Goal: Task Accomplishment & Management: Use online tool/utility

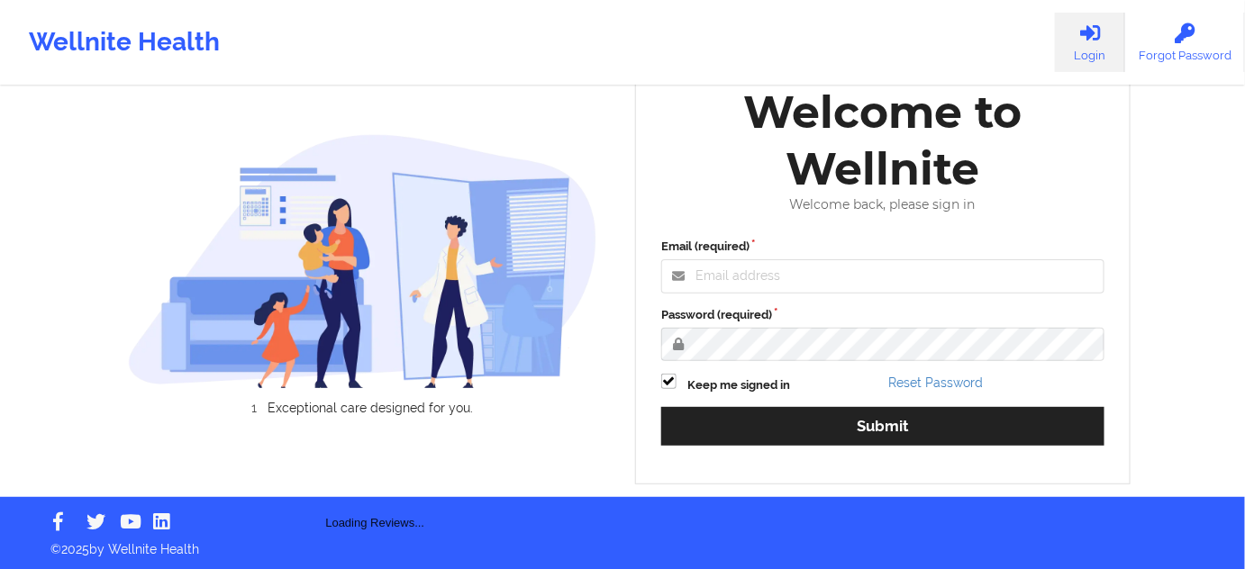
scroll to position [24, 0]
type input "[PERSON_NAME][EMAIL_ADDRESS][DOMAIN_NAME]"
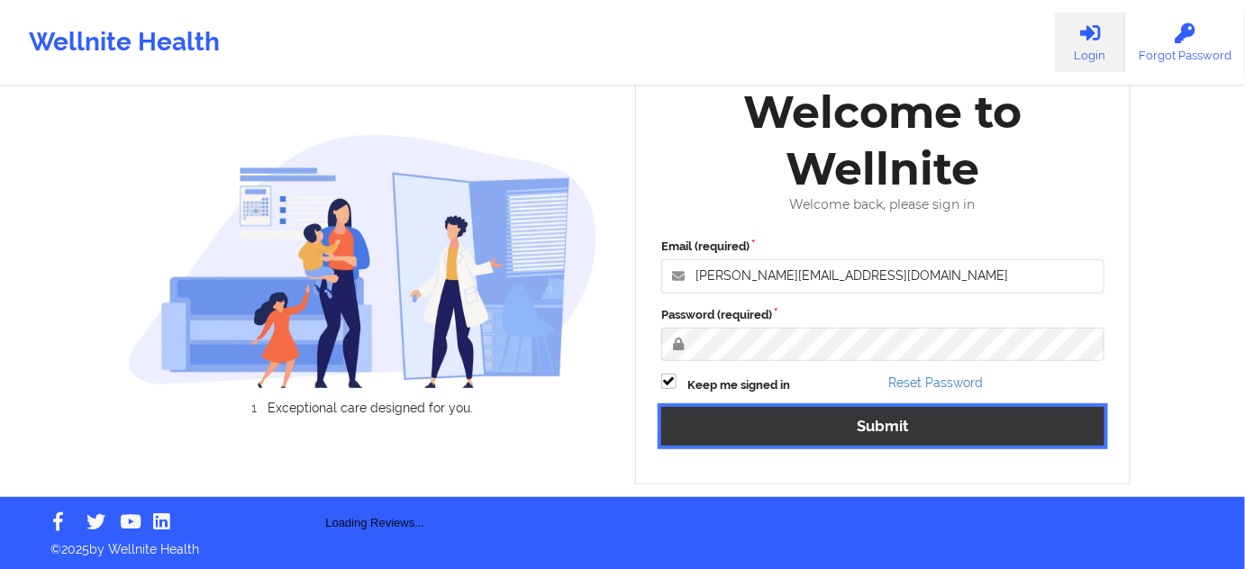
click at [926, 417] on button "Submit" at bounding box center [882, 426] width 443 height 39
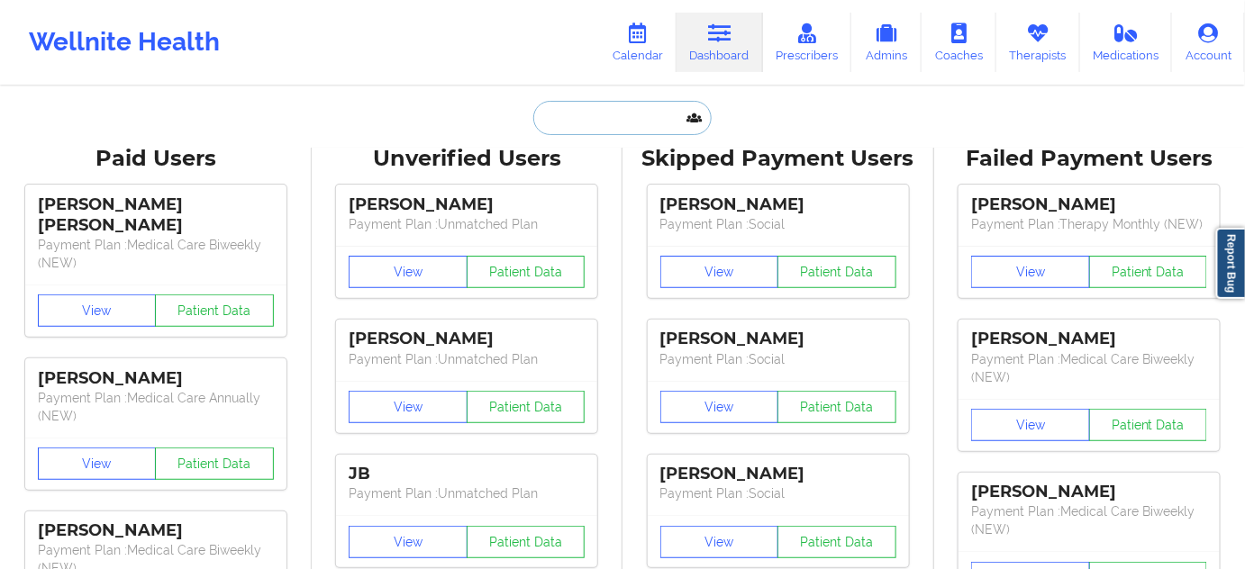
click at [604, 112] on input "text" at bounding box center [622, 118] width 178 height 34
paste input "[PERSON_NAME][EMAIL_ADDRESS][DOMAIN_NAME]"
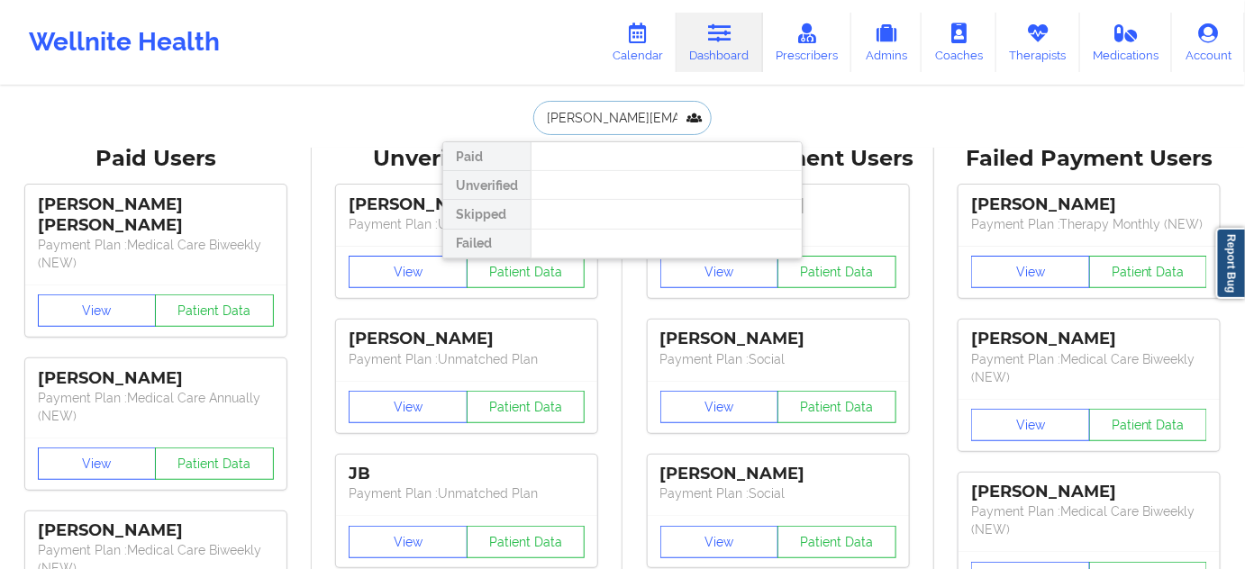
type input "[PERSON_NAME][EMAIL_ADDRESS][DOMAIN_NAME]"
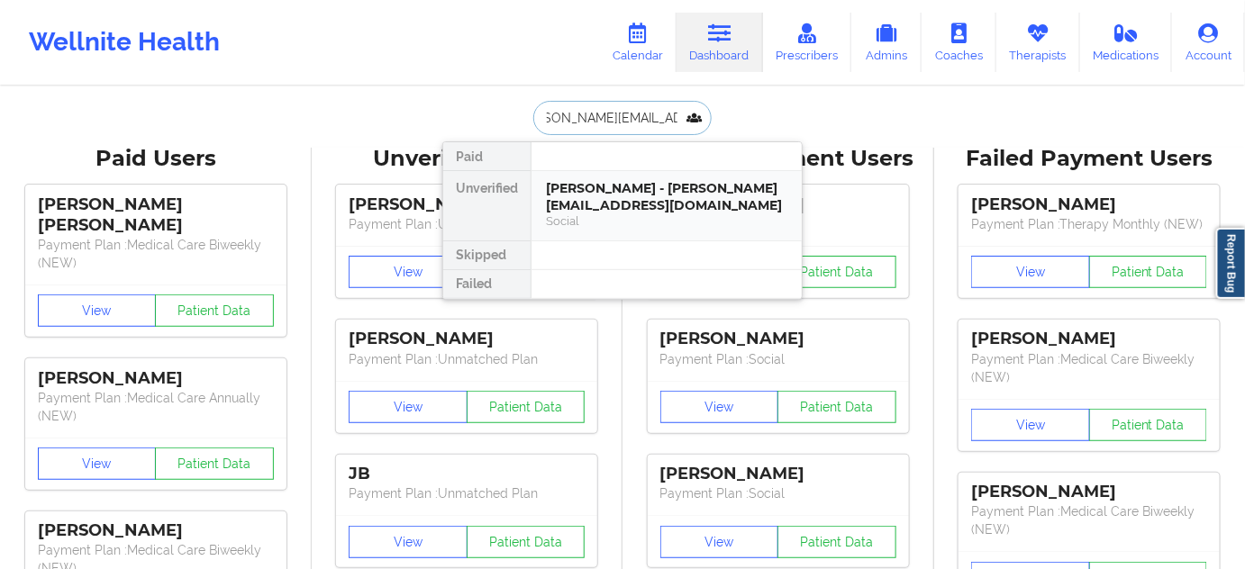
click at [601, 204] on div "[PERSON_NAME] - [PERSON_NAME][EMAIL_ADDRESS][DOMAIN_NAME]" at bounding box center [666, 196] width 241 height 33
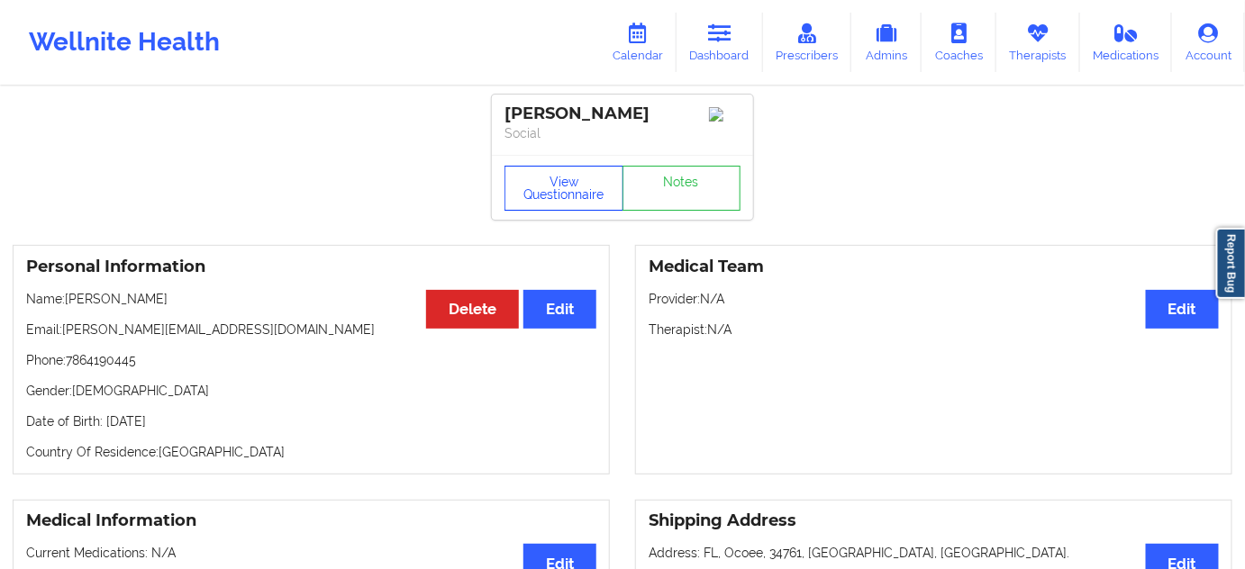
click at [570, 190] on button "View Questionnaire" at bounding box center [564, 188] width 119 height 45
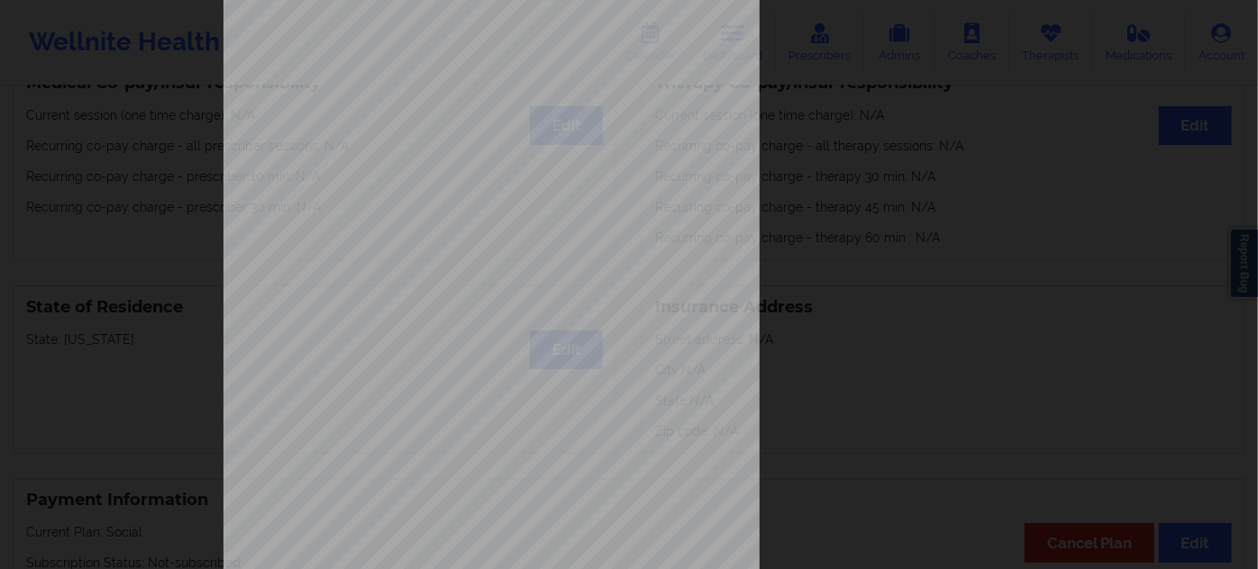
scroll to position [290, 0]
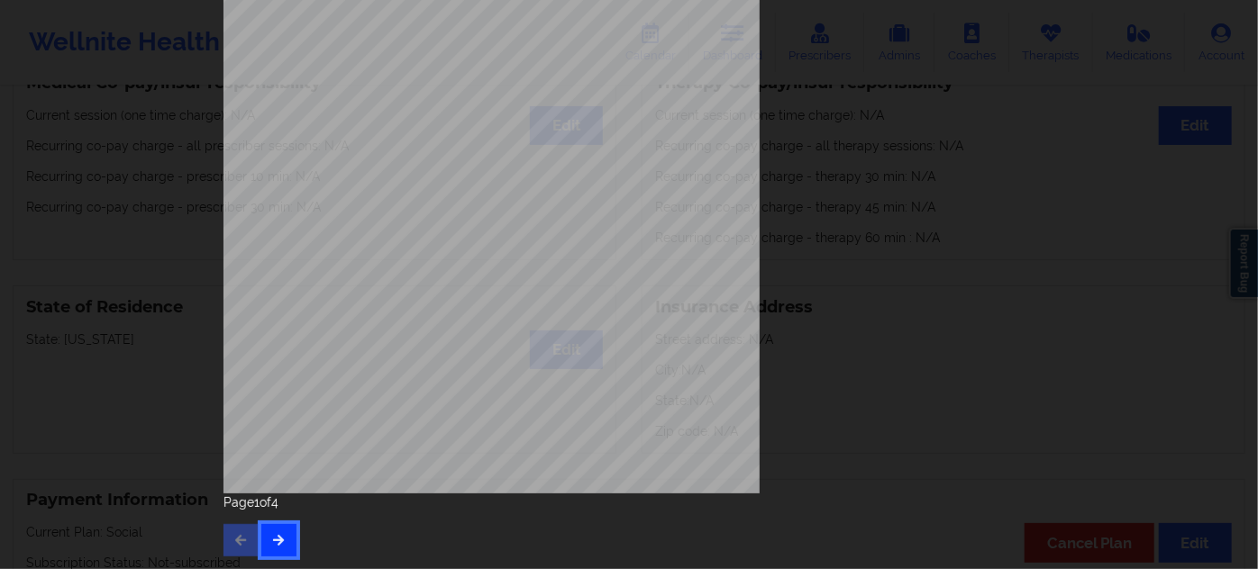
click at [278, 553] on button "button" at bounding box center [278, 540] width 35 height 32
drag, startPoint x: 281, startPoint y: 551, endPoint x: 288, endPoint y: 536, distance: 16.9
click at [282, 550] on button "button" at bounding box center [278, 540] width 35 height 32
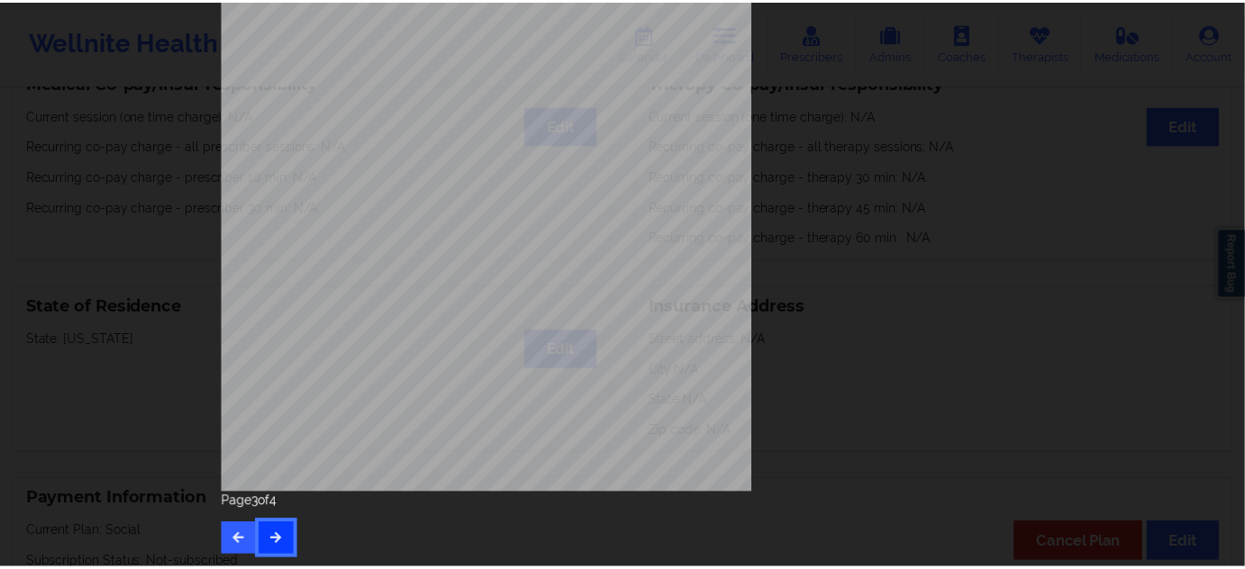
scroll to position [0, 0]
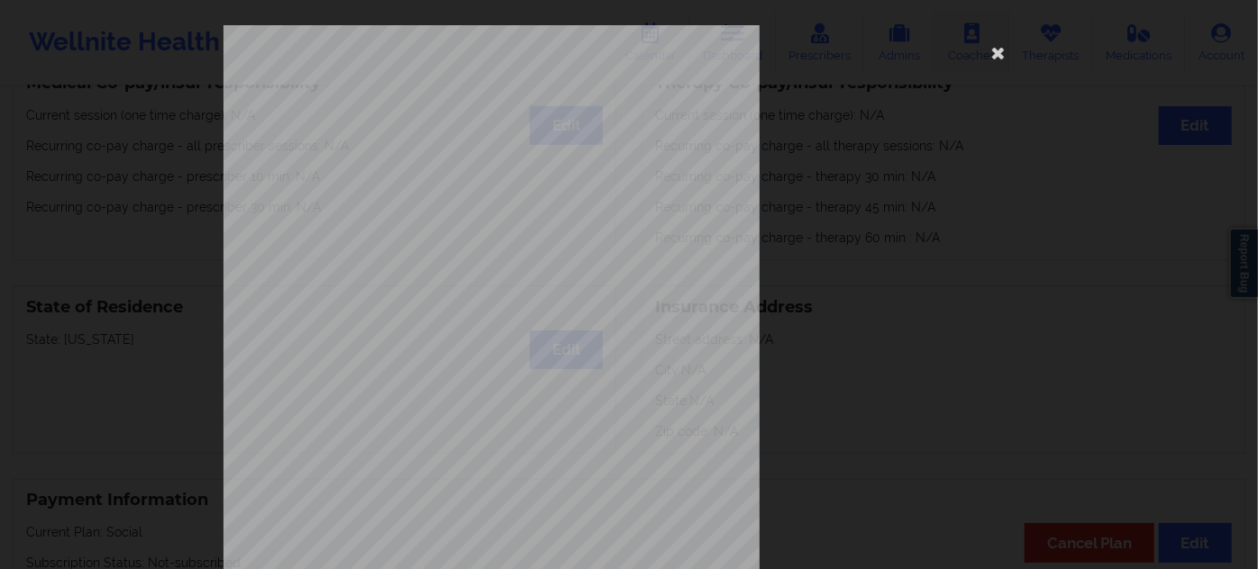
click at [984, 54] on icon at bounding box center [998, 52] width 29 height 29
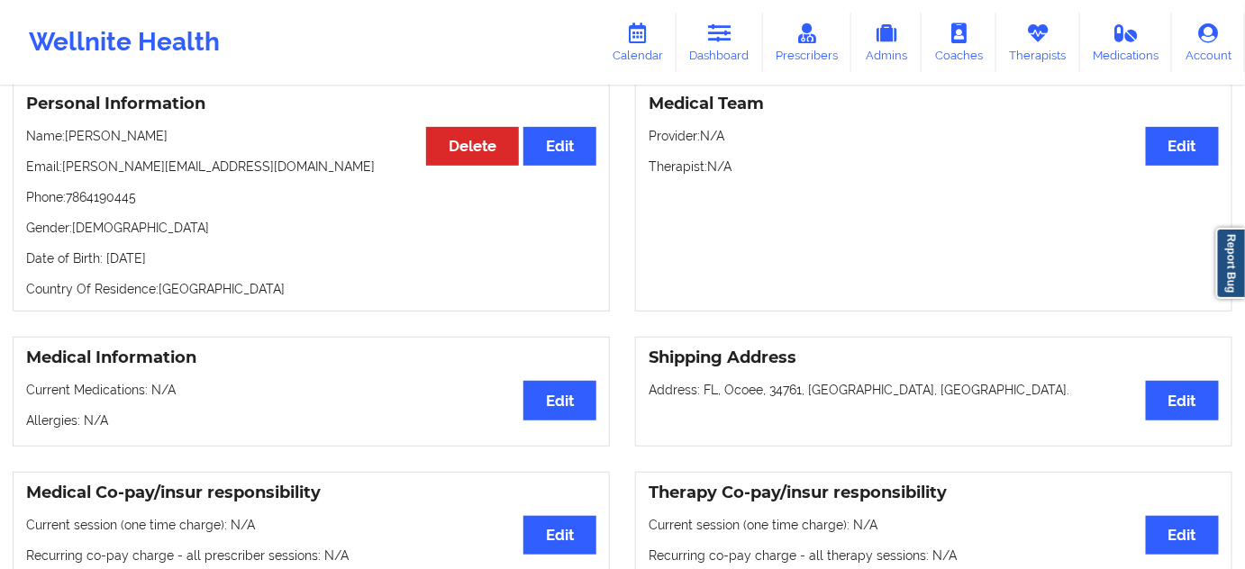
scroll to position [81, 0]
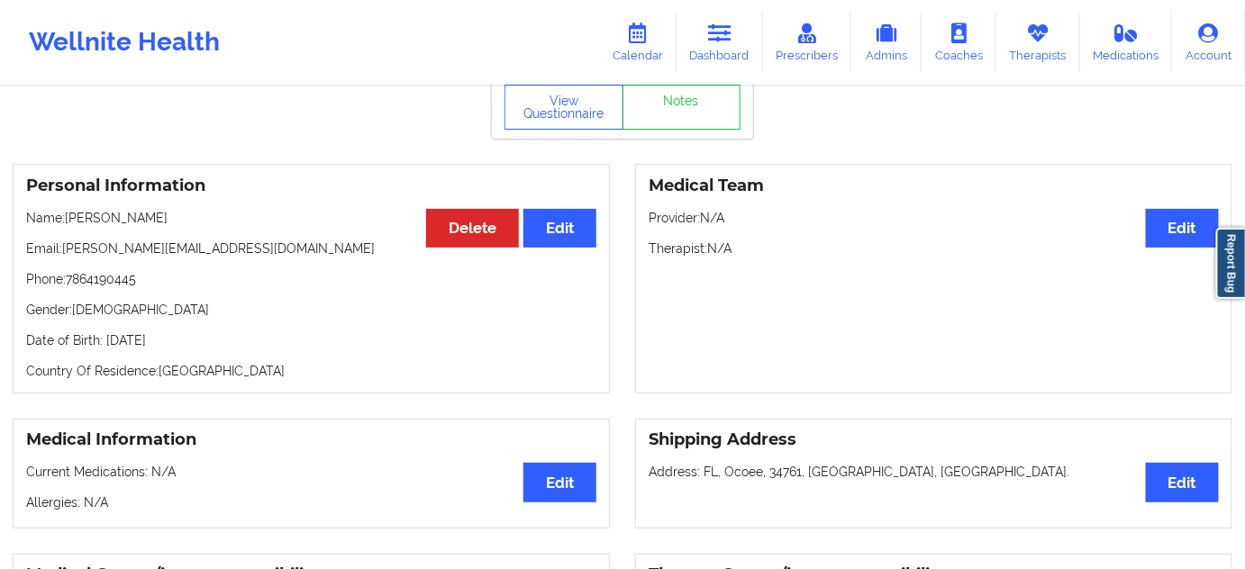
click at [232, 346] on p "Date of Birth: [DEMOGRAPHIC_DATA]" at bounding box center [311, 341] width 570 height 18
click at [228, 346] on p "Date of Birth: [DEMOGRAPHIC_DATA]" at bounding box center [311, 341] width 570 height 18
drag, startPoint x: 228, startPoint y: 346, endPoint x: 254, endPoint y: 359, distance: 29.4
click at [229, 347] on p "Date of Birth: [DEMOGRAPHIC_DATA]" at bounding box center [311, 341] width 570 height 18
click at [249, 377] on p "Country Of Residence: [DEMOGRAPHIC_DATA]" at bounding box center [311, 371] width 570 height 18
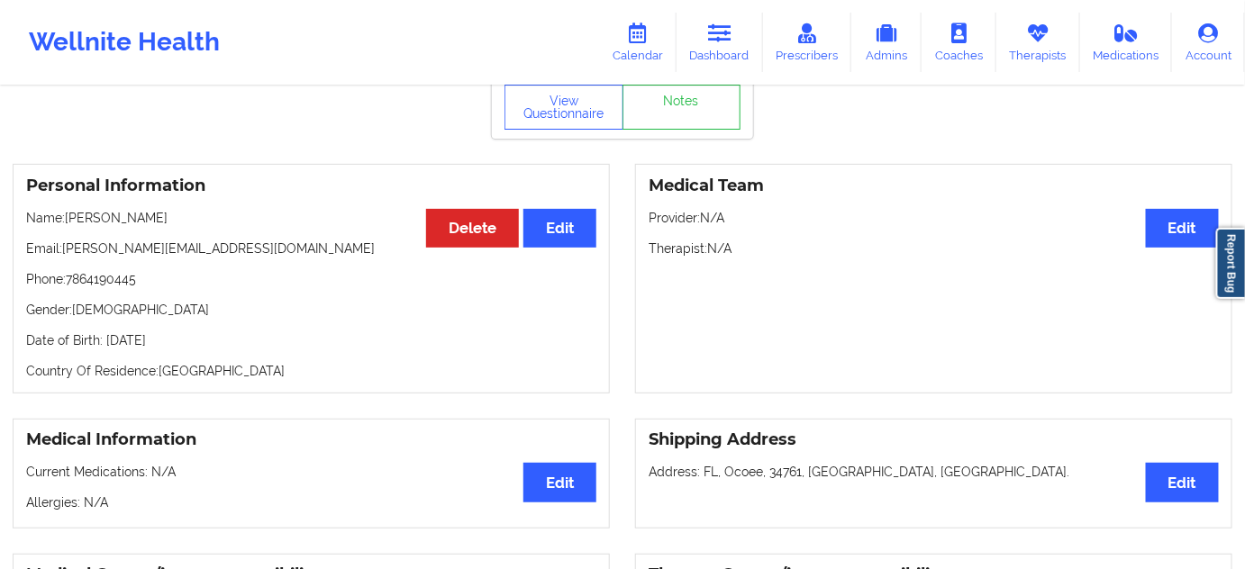
drag, startPoint x: 249, startPoint y: 336, endPoint x: 102, endPoint y: 331, distance: 147.0
click at [102, 331] on div "Personal Information Edit Delete Name: [PERSON_NAME] Email: [PERSON_NAME][EMAIL…" at bounding box center [311, 279] width 597 height 230
copy p "[DATE]"
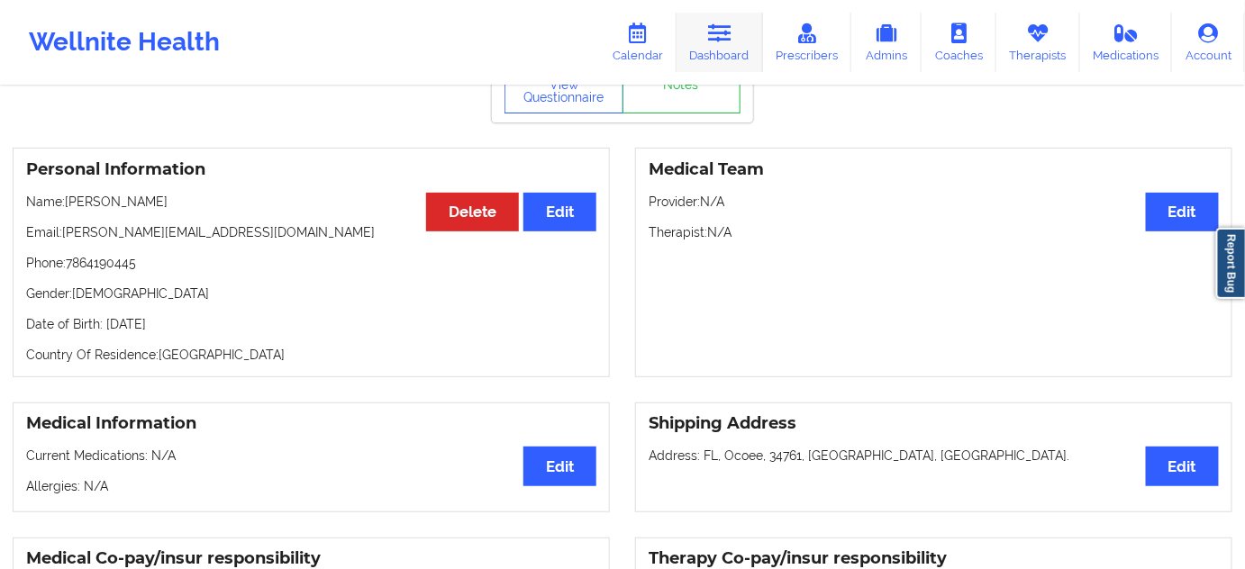
scroll to position [0, 0]
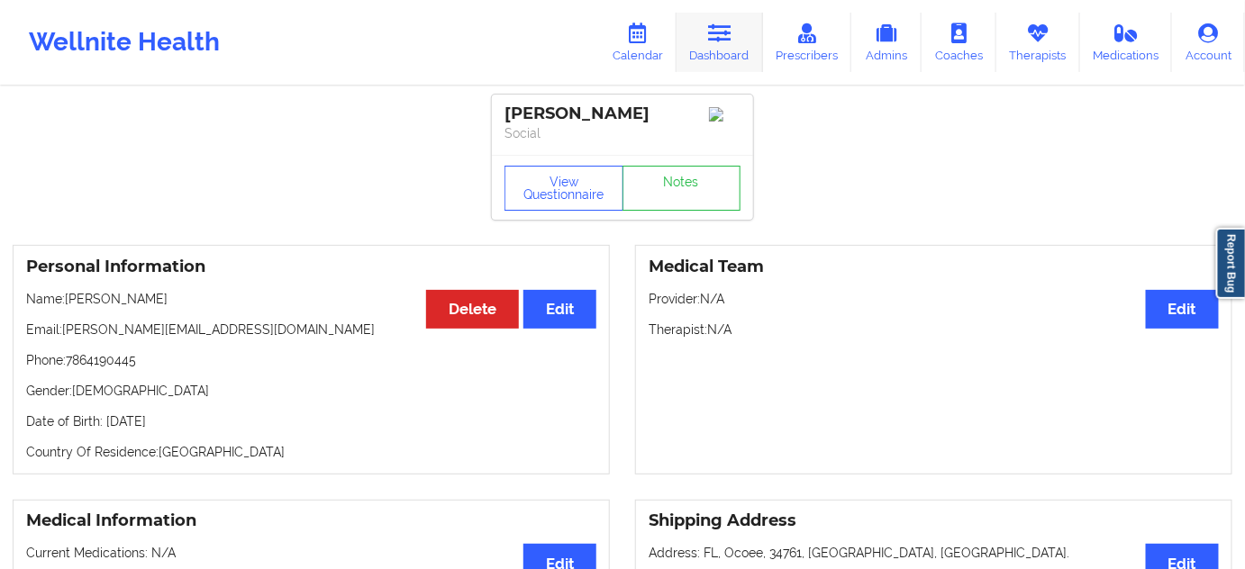
click at [728, 59] on link "Dashboard" at bounding box center [720, 42] width 86 height 59
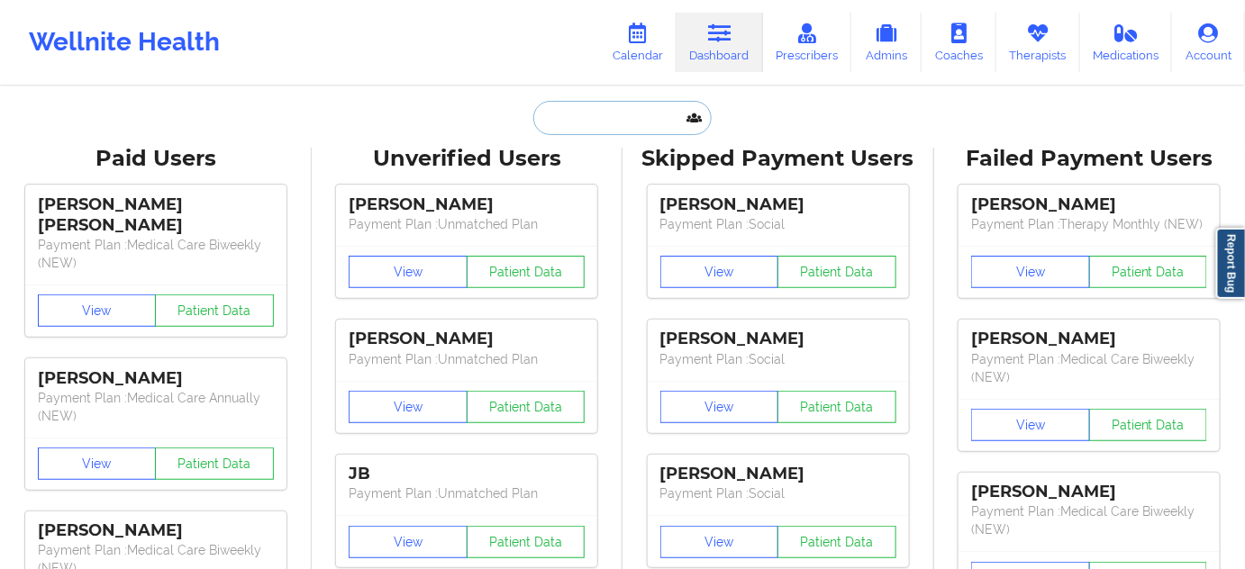
click at [647, 124] on input "text" at bounding box center [622, 118] width 178 height 34
paste input "[PERSON_NAME][EMAIL_ADDRESS][PERSON_NAME][DOMAIN_NAME]"
type input "[PERSON_NAME][EMAIL_ADDRESS][PERSON_NAME][DOMAIN_NAME]"
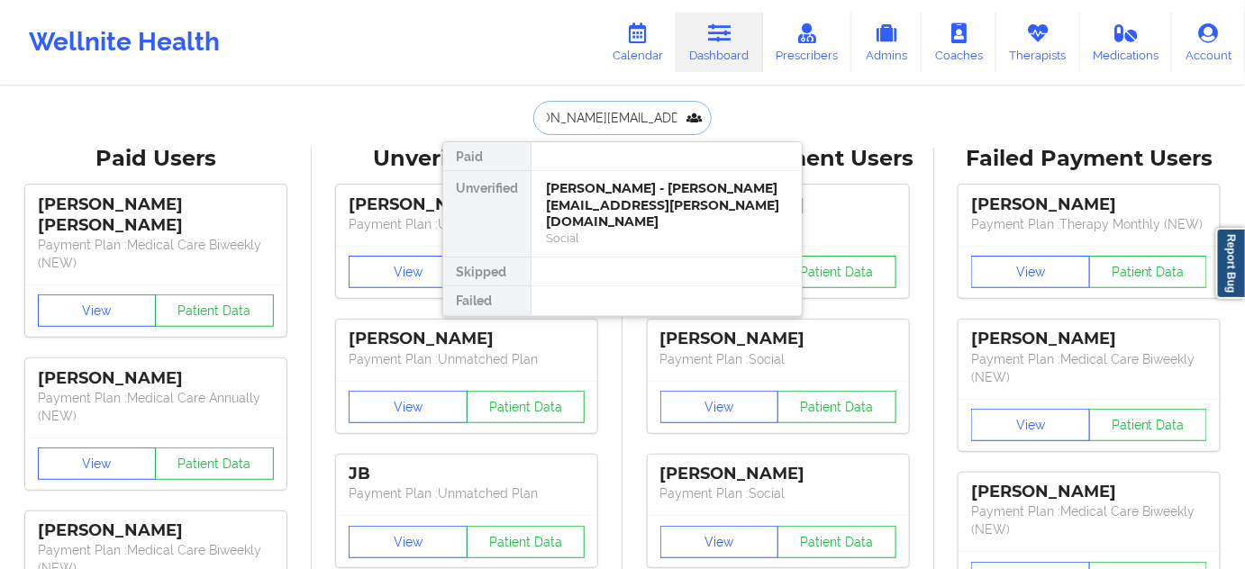
drag, startPoint x: 651, startPoint y: 218, endPoint x: 681, endPoint y: 0, distance: 220.2
click at [652, 231] on div "Social" at bounding box center [666, 238] width 241 height 15
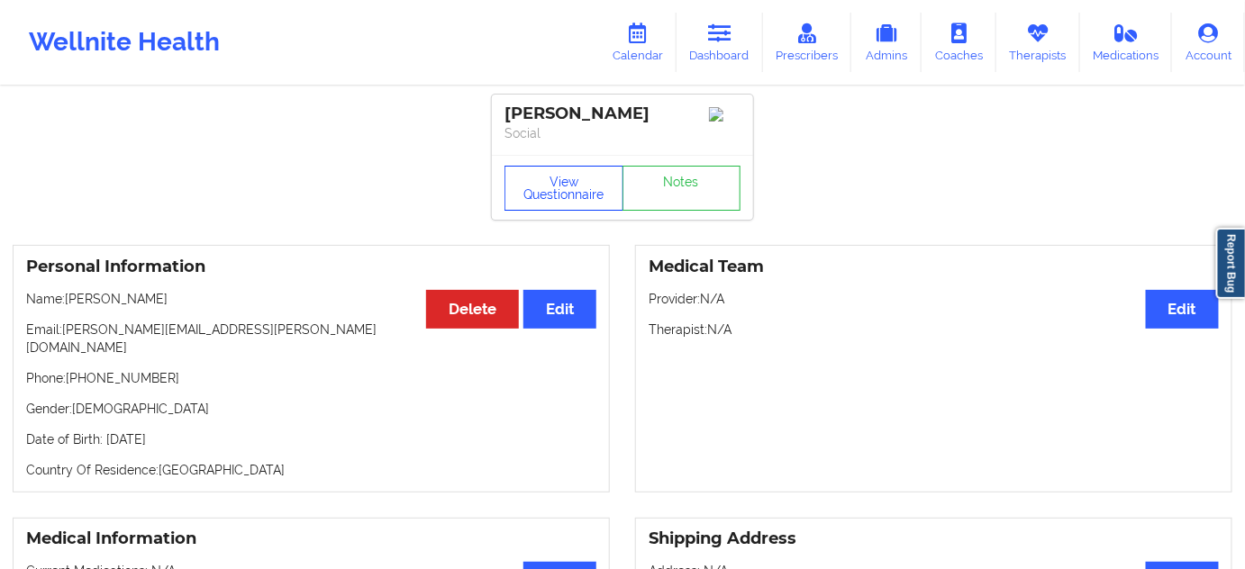
click at [567, 208] on button "View Questionnaire" at bounding box center [564, 188] width 119 height 45
drag, startPoint x: 582, startPoint y: 202, endPoint x: 614, endPoint y: 223, distance: 39.0
click at [581, 202] on button "View Questionnaire" at bounding box center [564, 188] width 119 height 45
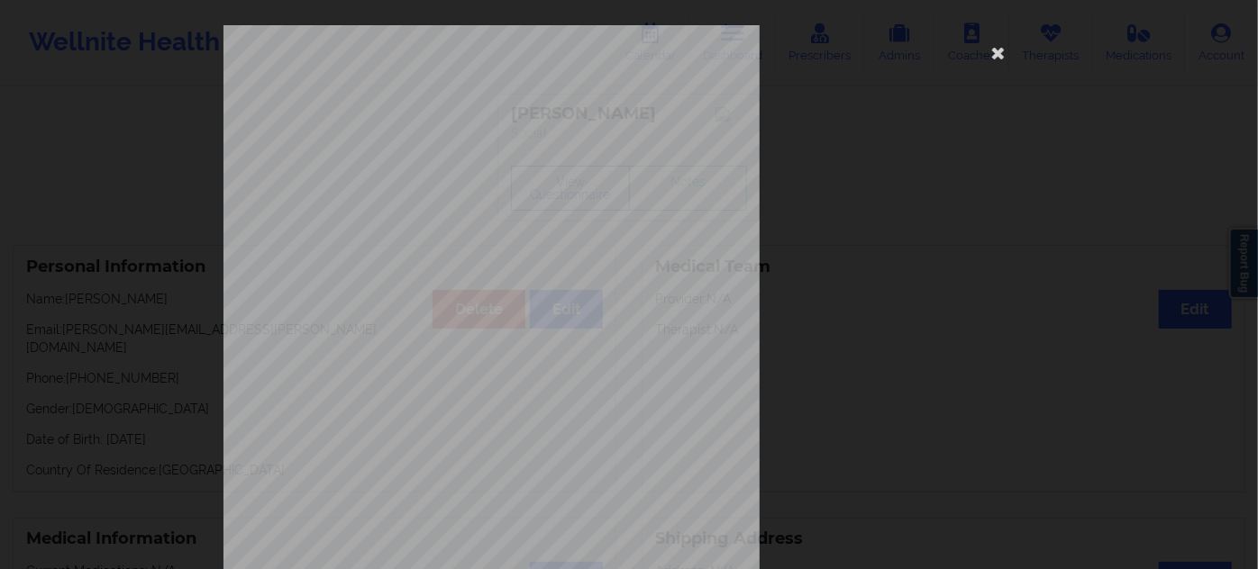
scroll to position [290, 0]
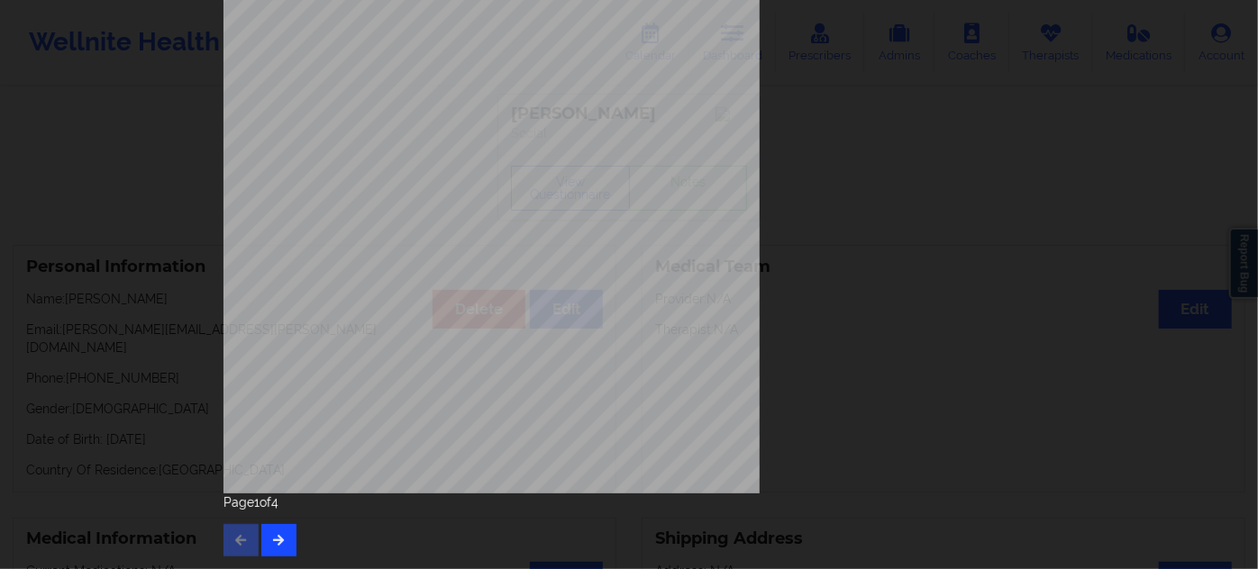
click at [278, 541] on div "Page 1 of 4" at bounding box center [628, 525] width 811 height 63
click at [280, 544] on icon "button" at bounding box center [278, 539] width 15 height 11
click at [273, 545] on icon "button" at bounding box center [278, 539] width 15 height 11
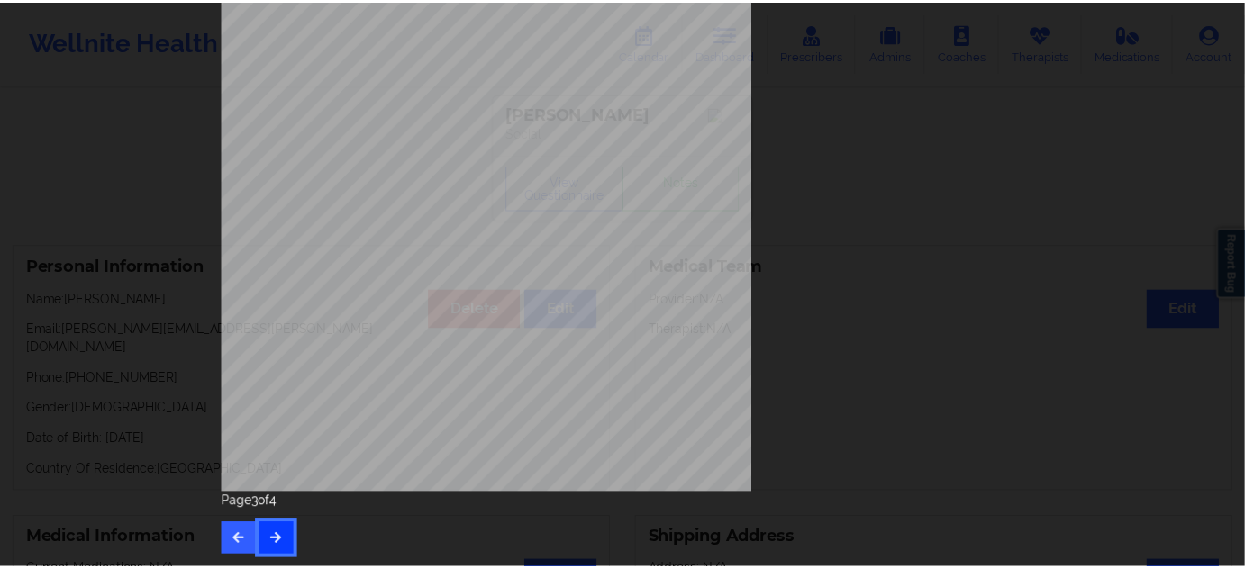
scroll to position [0, 0]
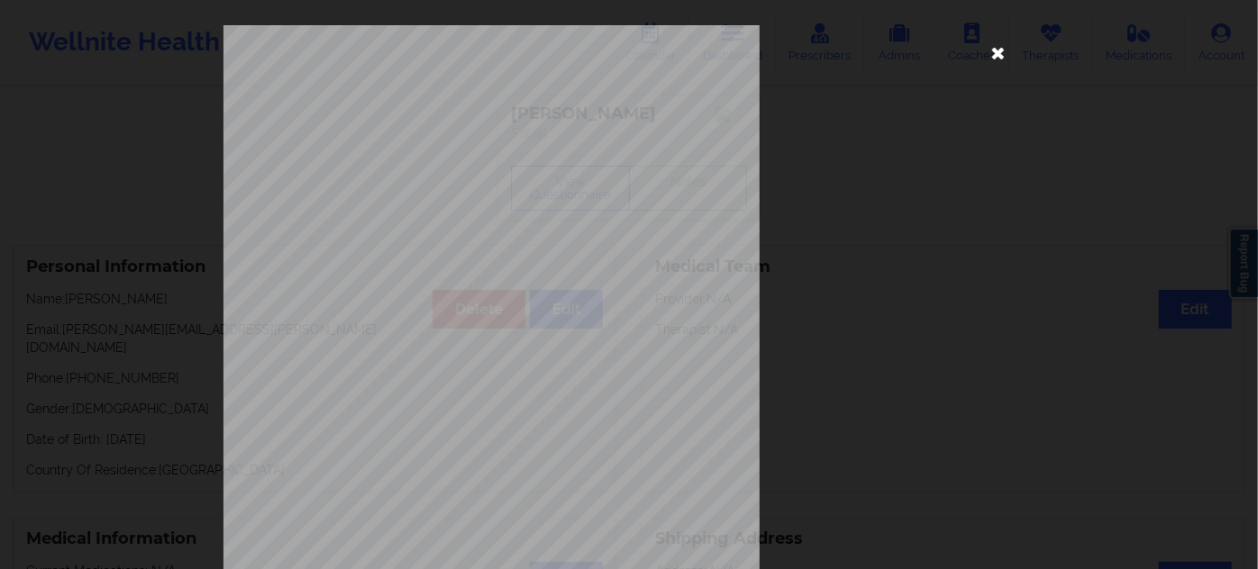
click at [998, 54] on icon at bounding box center [998, 52] width 29 height 29
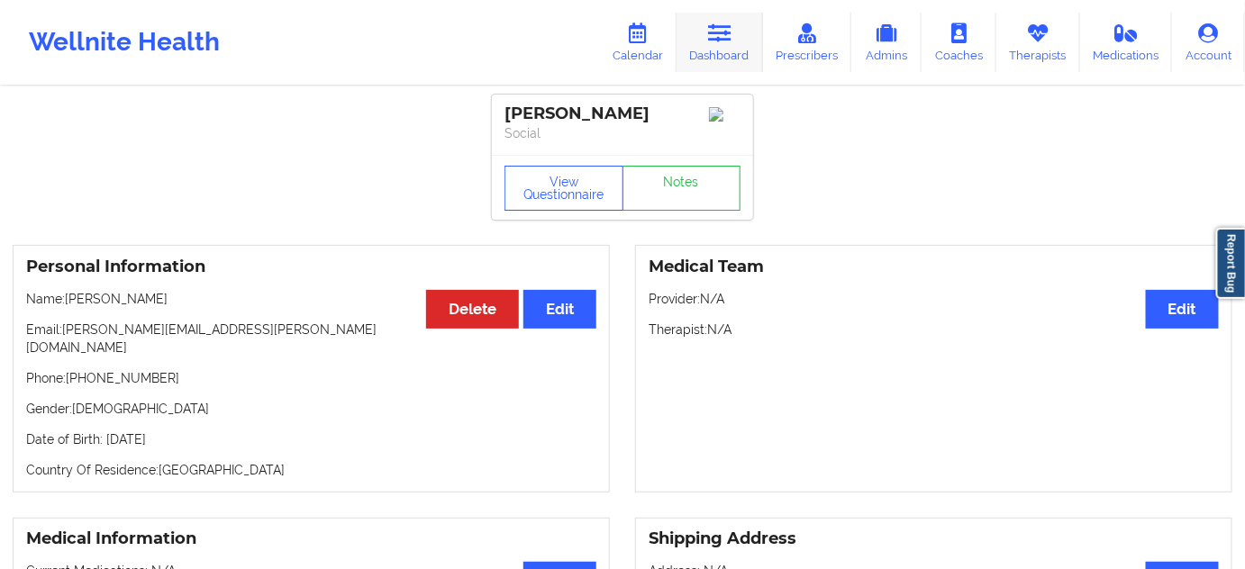
click at [702, 41] on link "Dashboard" at bounding box center [720, 42] width 86 height 59
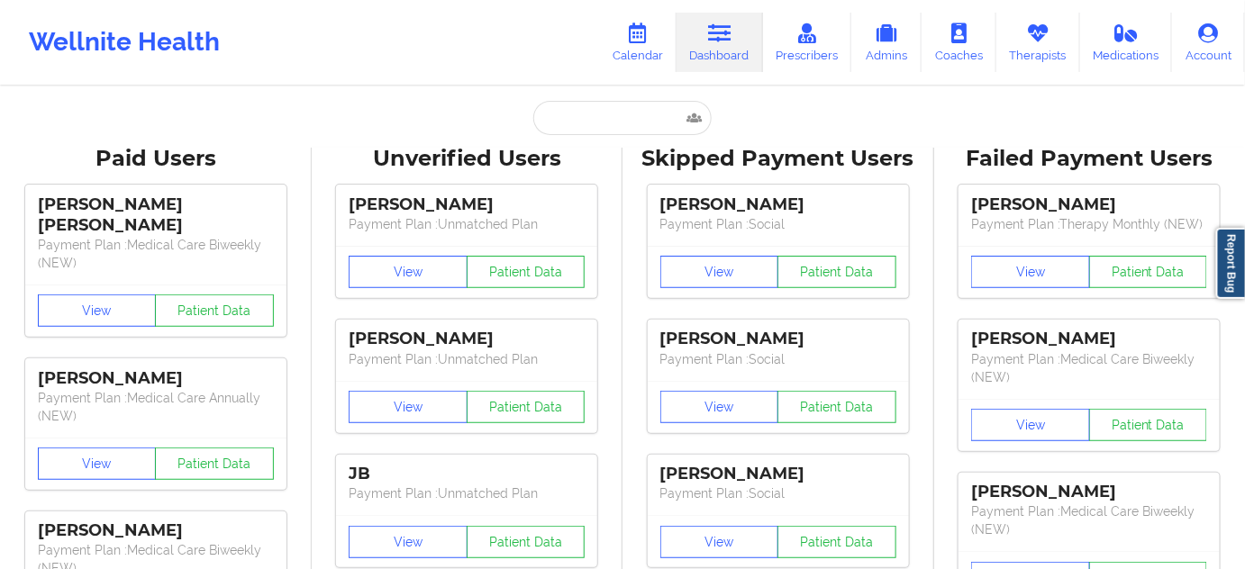
click at [610, 111] on input "text" at bounding box center [622, 118] width 178 height 34
paste input "[EMAIL_ADDRESS][DOMAIN_NAME]"
type input "[EMAIL_ADDRESS][DOMAIN_NAME]"
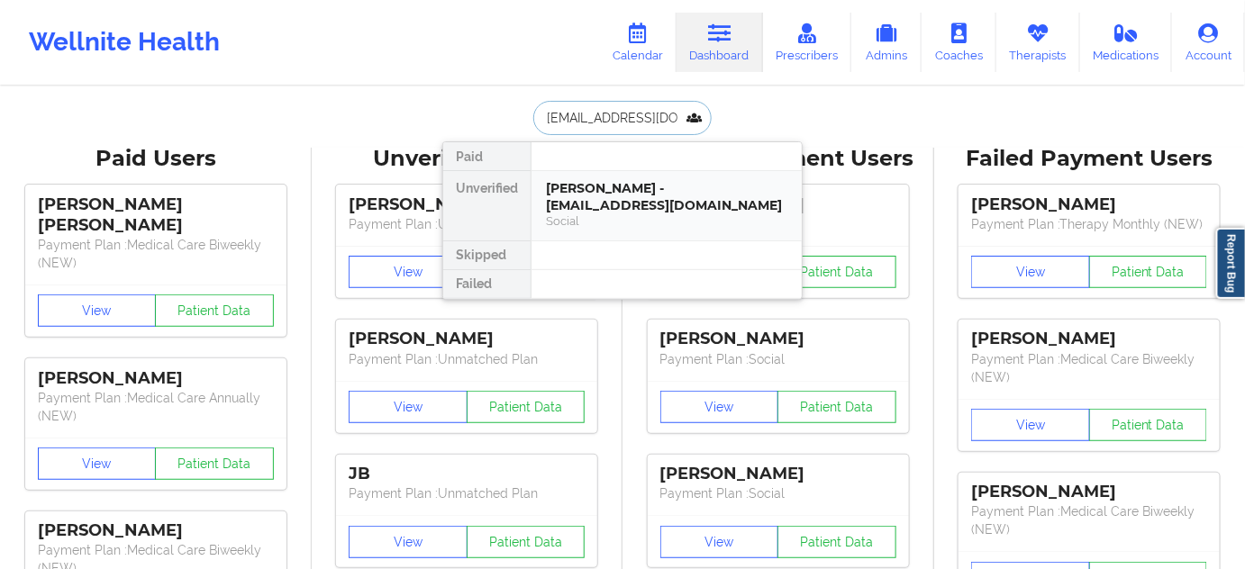
click at [614, 234] on div "[PERSON_NAME] - [EMAIL_ADDRESS][DOMAIN_NAME] Social" at bounding box center [667, 205] width 270 height 69
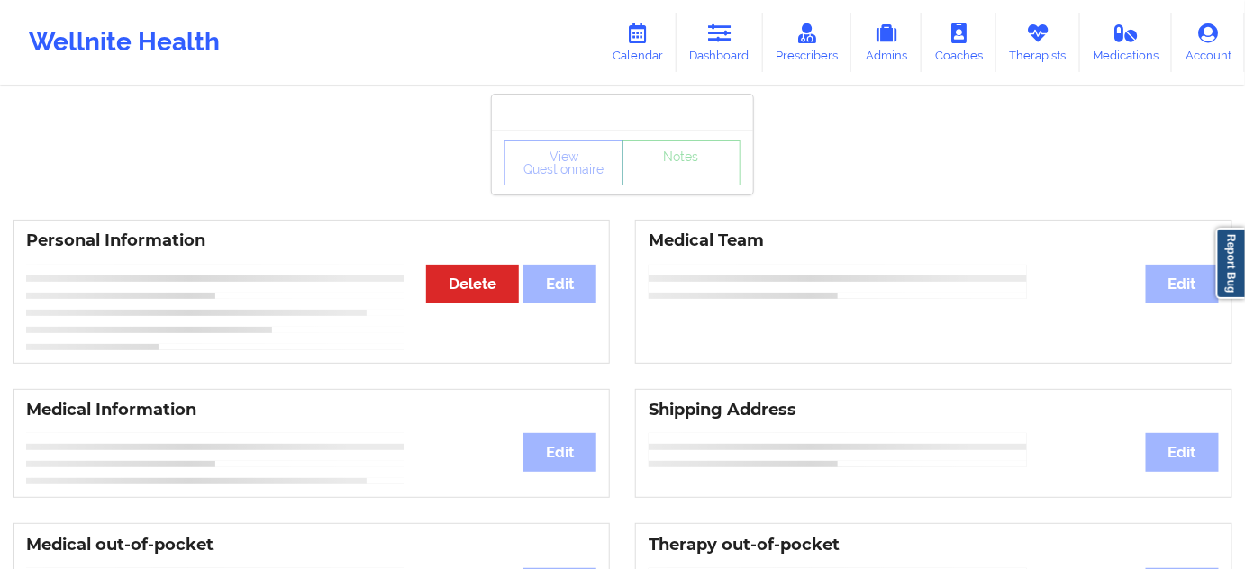
click at [611, 208] on div "Personal Information Edit Delete Medical Team Edit" at bounding box center [622, 291] width 1245 height 169
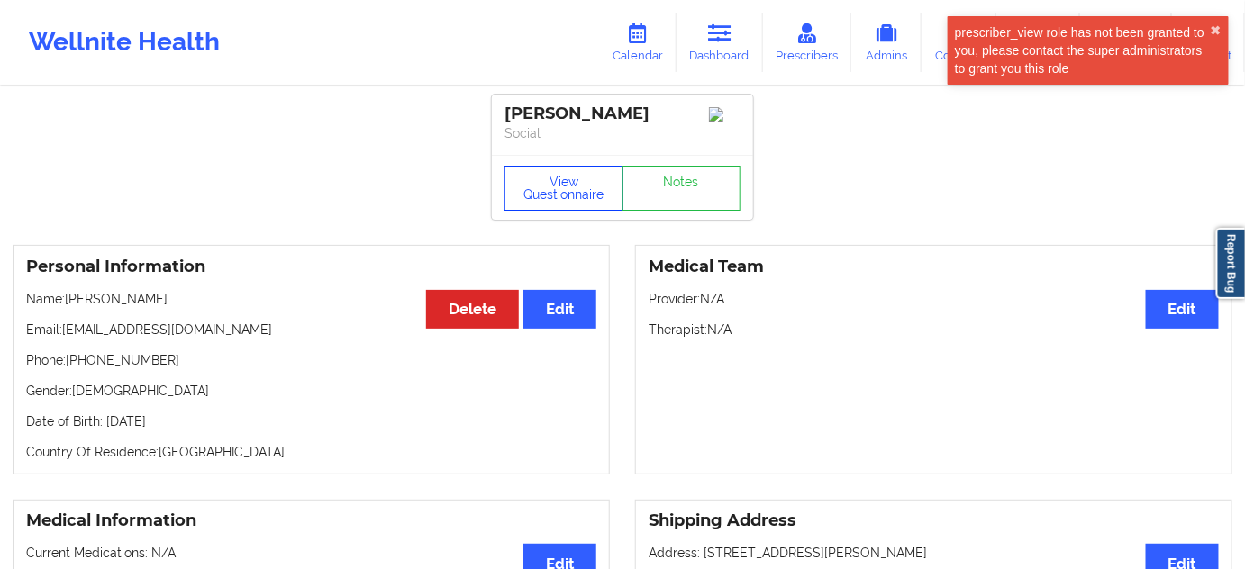
click at [572, 198] on button "View Questionnaire" at bounding box center [564, 188] width 119 height 45
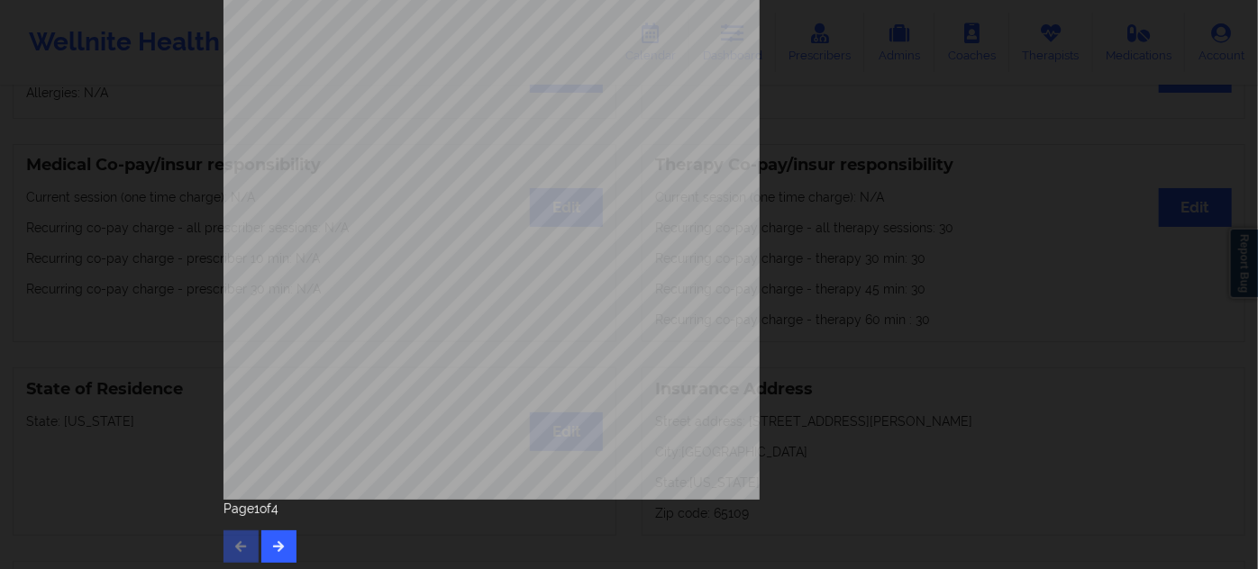
scroll to position [290, 0]
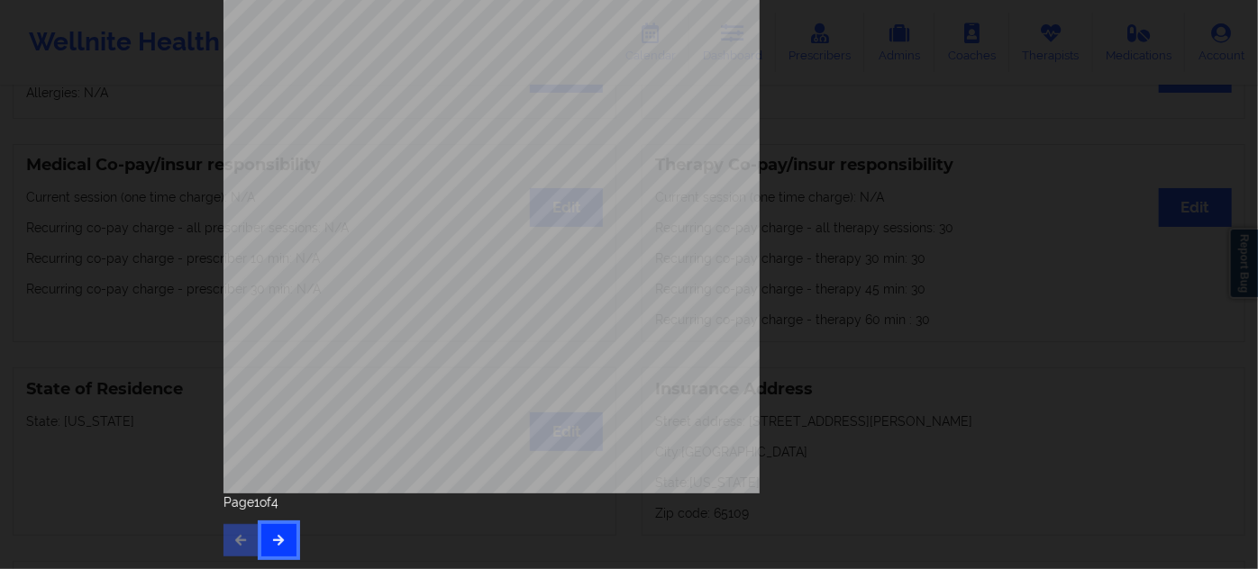
click at [272, 532] on button "button" at bounding box center [278, 540] width 35 height 32
click at [278, 537] on icon "button" at bounding box center [278, 539] width 15 height 11
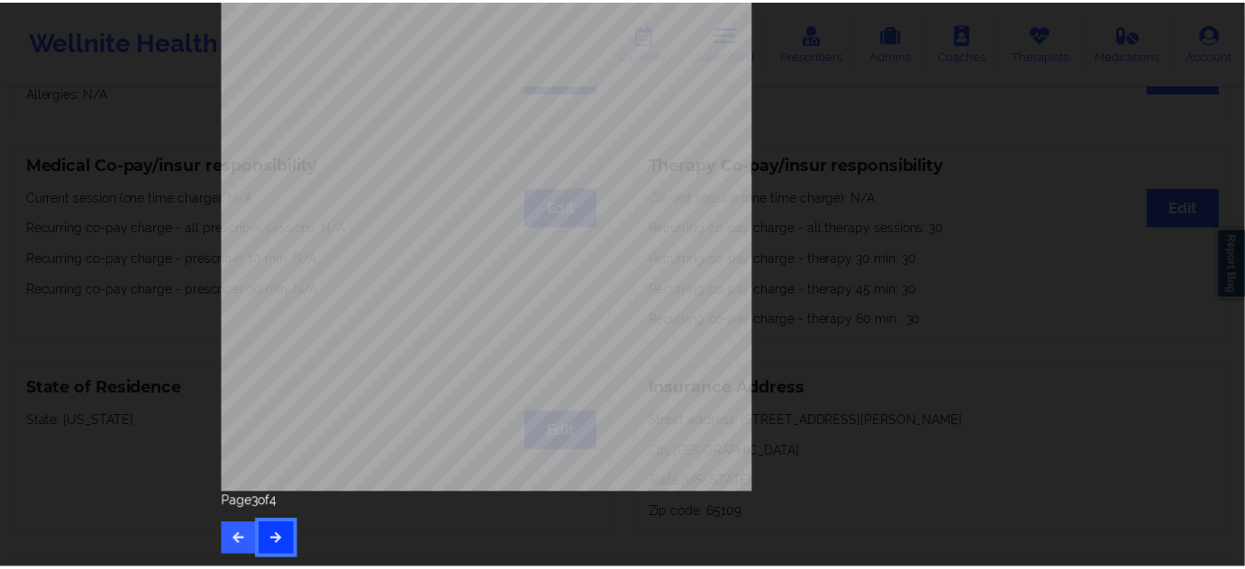
scroll to position [0, 0]
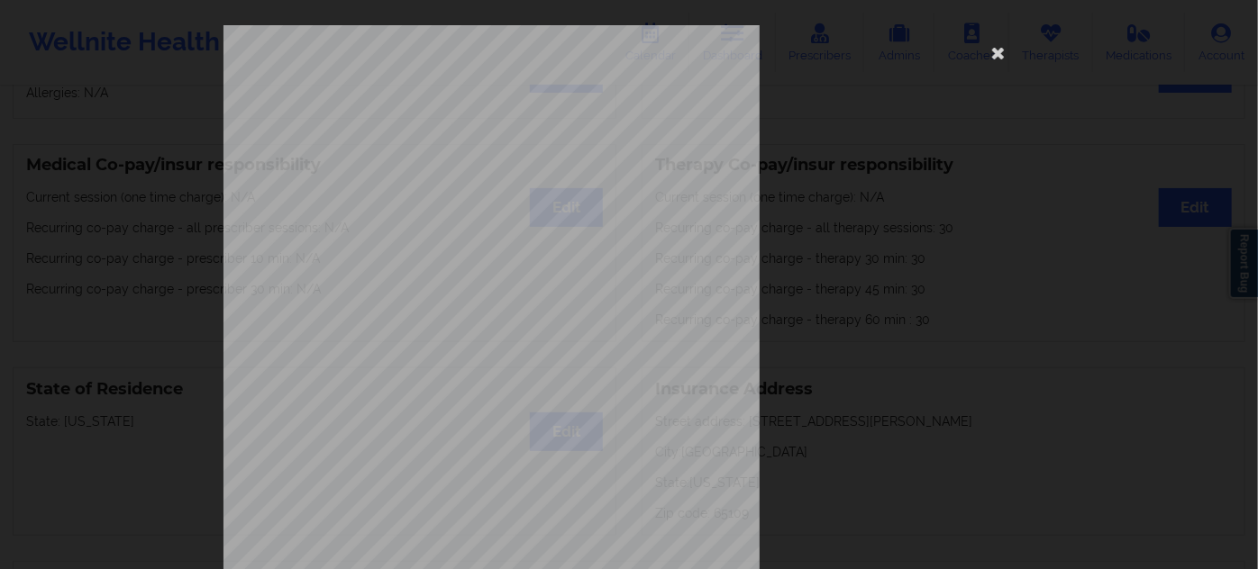
click at [437, 136] on span "989711297" at bounding box center [431, 139] width 41 height 8
copy span "989711297"
drag, startPoint x: 1000, startPoint y: 52, endPoint x: 983, endPoint y: 46, distance: 18.2
click at [999, 51] on icon at bounding box center [998, 52] width 29 height 29
